Goal: Information Seeking & Learning: Check status

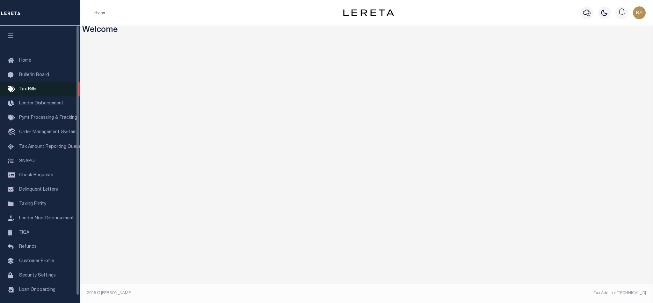
click at [18, 92] on link "Tax Bills" at bounding box center [40, 89] width 80 height 14
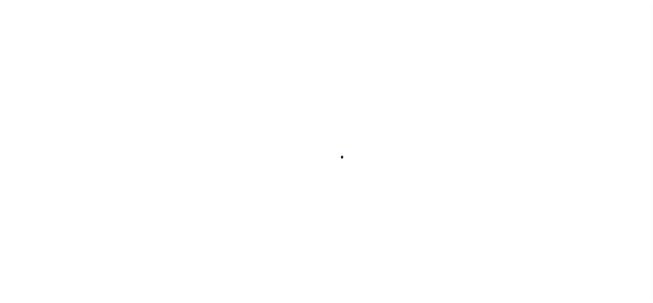
select select
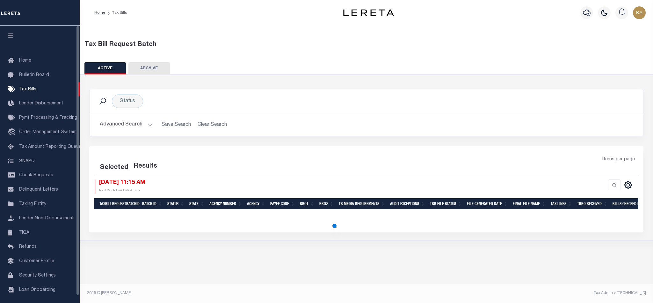
click at [128, 119] on button "Advanced Search" at bounding box center [126, 124] width 53 height 12
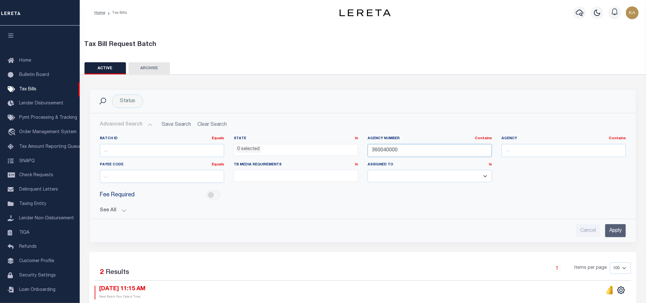
click at [391, 149] on input "360040000" at bounding box center [430, 150] width 124 height 13
click at [120, 217] on div "Batch ID Equals Equals Is Not Equal To Is Greater Than Is Less Than State In In…" at bounding box center [363, 184] width 536 height 106
click at [121, 213] on button "See All" at bounding box center [363, 210] width 526 height 6
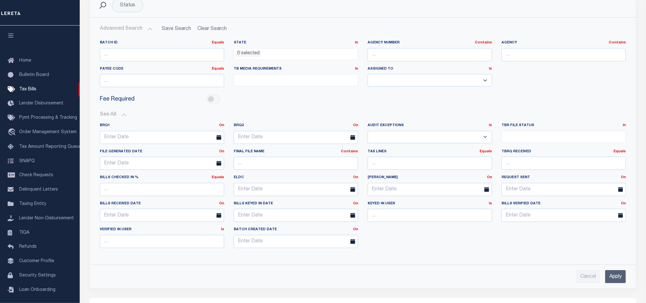
scroll to position [143, 0]
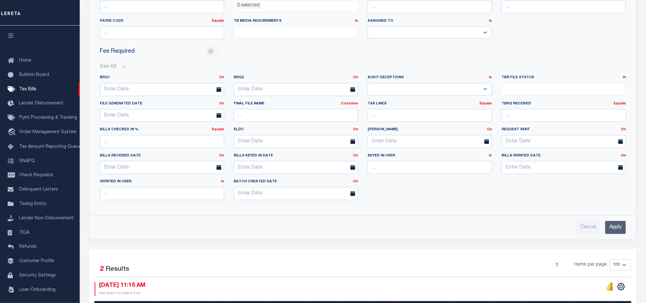
click at [429, 87] on select "Yes No" at bounding box center [430, 89] width 124 height 12
select select "true"
click at [368, 84] on select "Yes No" at bounding box center [430, 89] width 124 height 12
click at [607, 228] on input "Apply" at bounding box center [615, 227] width 21 height 13
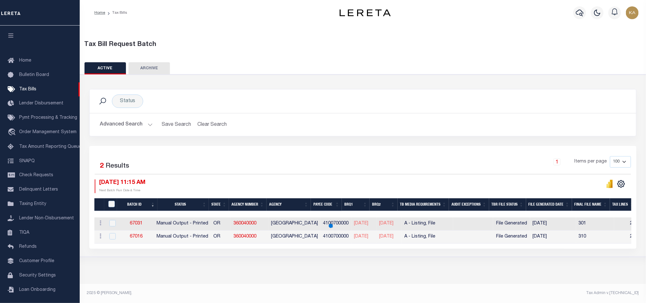
scroll to position [0, 0]
